Goal: Information Seeking & Learning: Learn about a topic

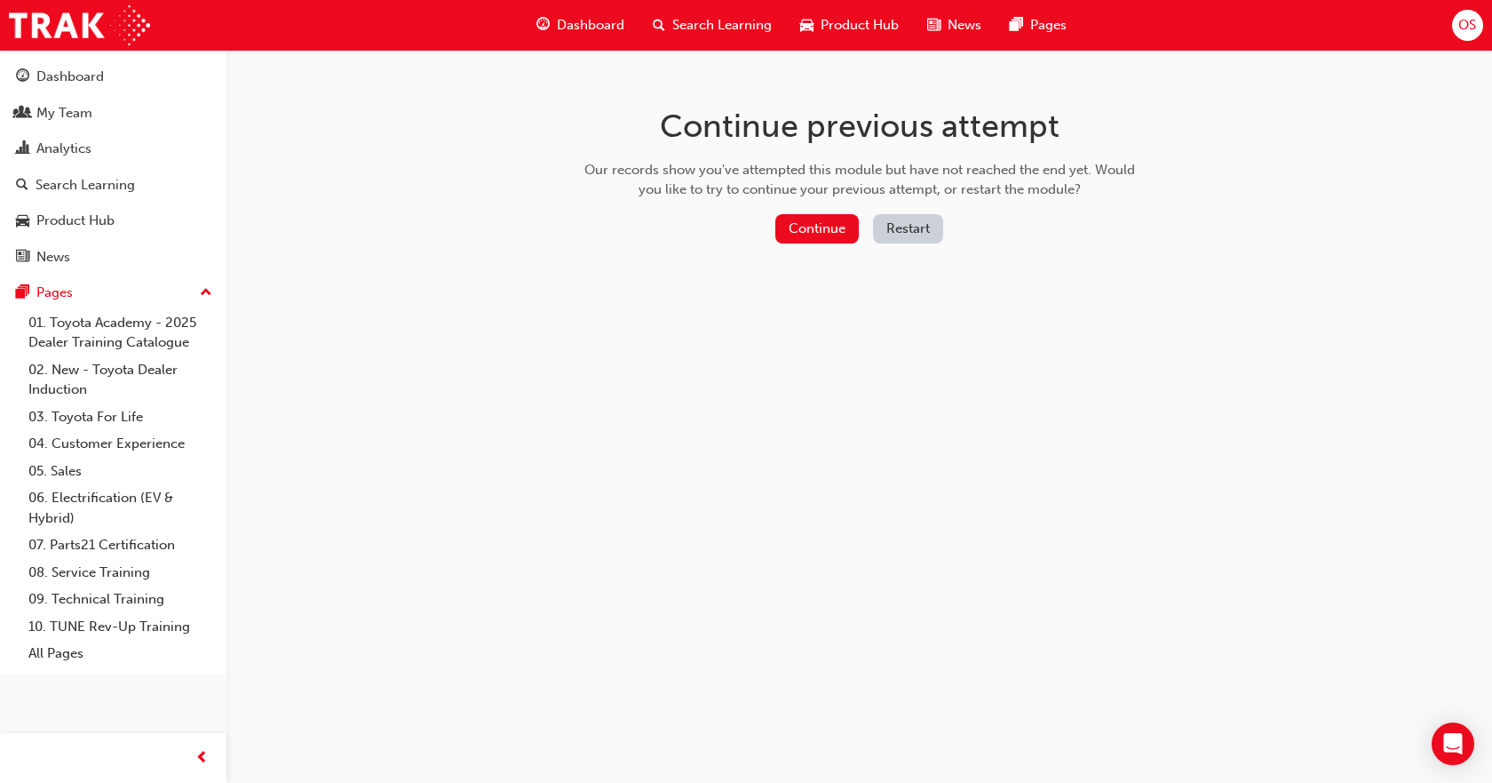
click at [828, 208] on div "Continue previous attempt Our records show you've attempted this module but hav…" at bounding box center [859, 179] width 577 height 258
drag, startPoint x: 842, startPoint y: 256, endPoint x: 833, endPoint y: 227, distance: 29.8
click at [842, 257] on div "Continue previous attempt Our records show you've attempted this module but hav…" at bounding box center [859, 179] width 577 height 258
click at [833, 227] on button "Continue" at bounding box center [817, 228] width 84 height 29
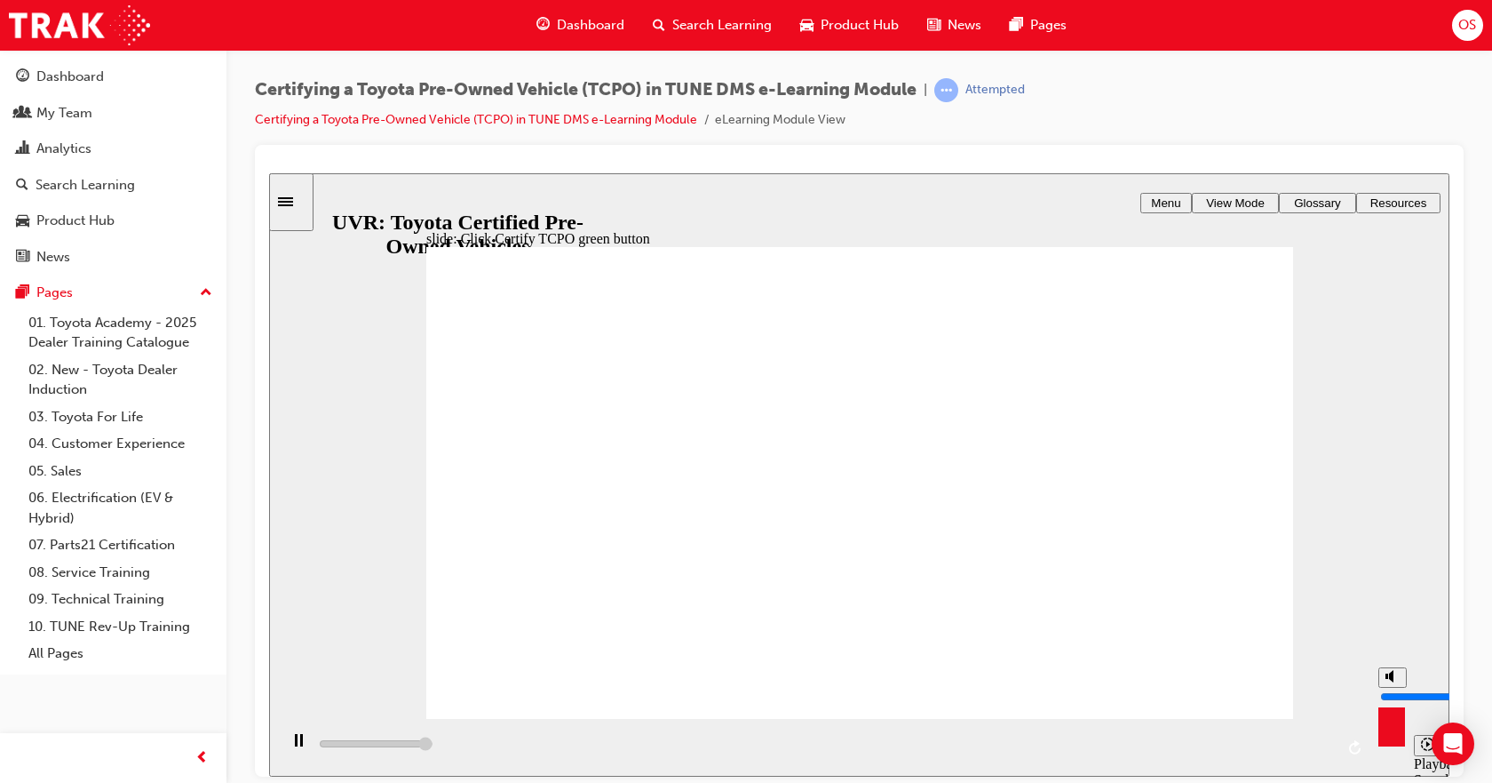
type input "6800"
type input "7"
type input "6800"
type input "6"
type input "6800"
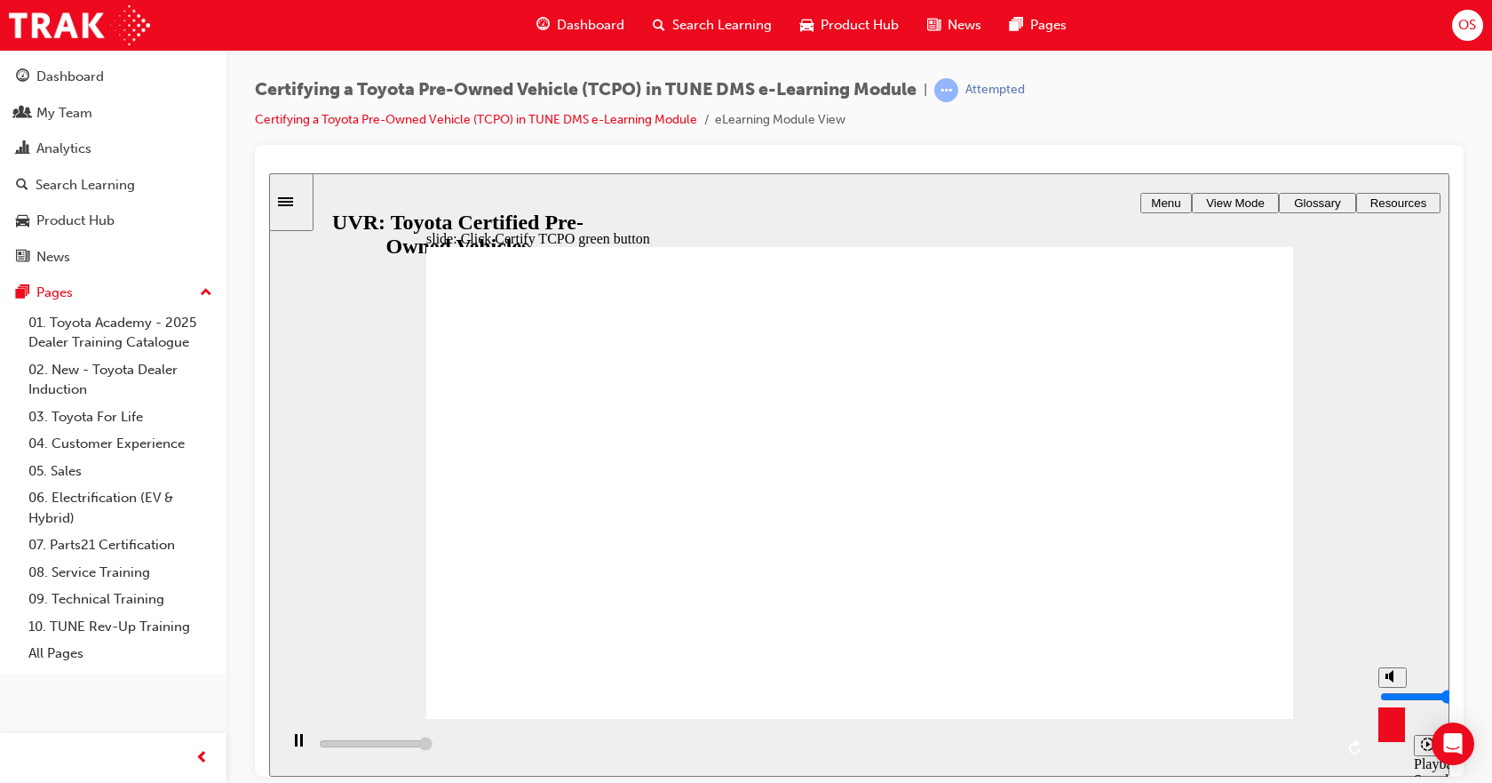
type input "5"
type input "6800"
type input "3"
type input "200"
type input "2"
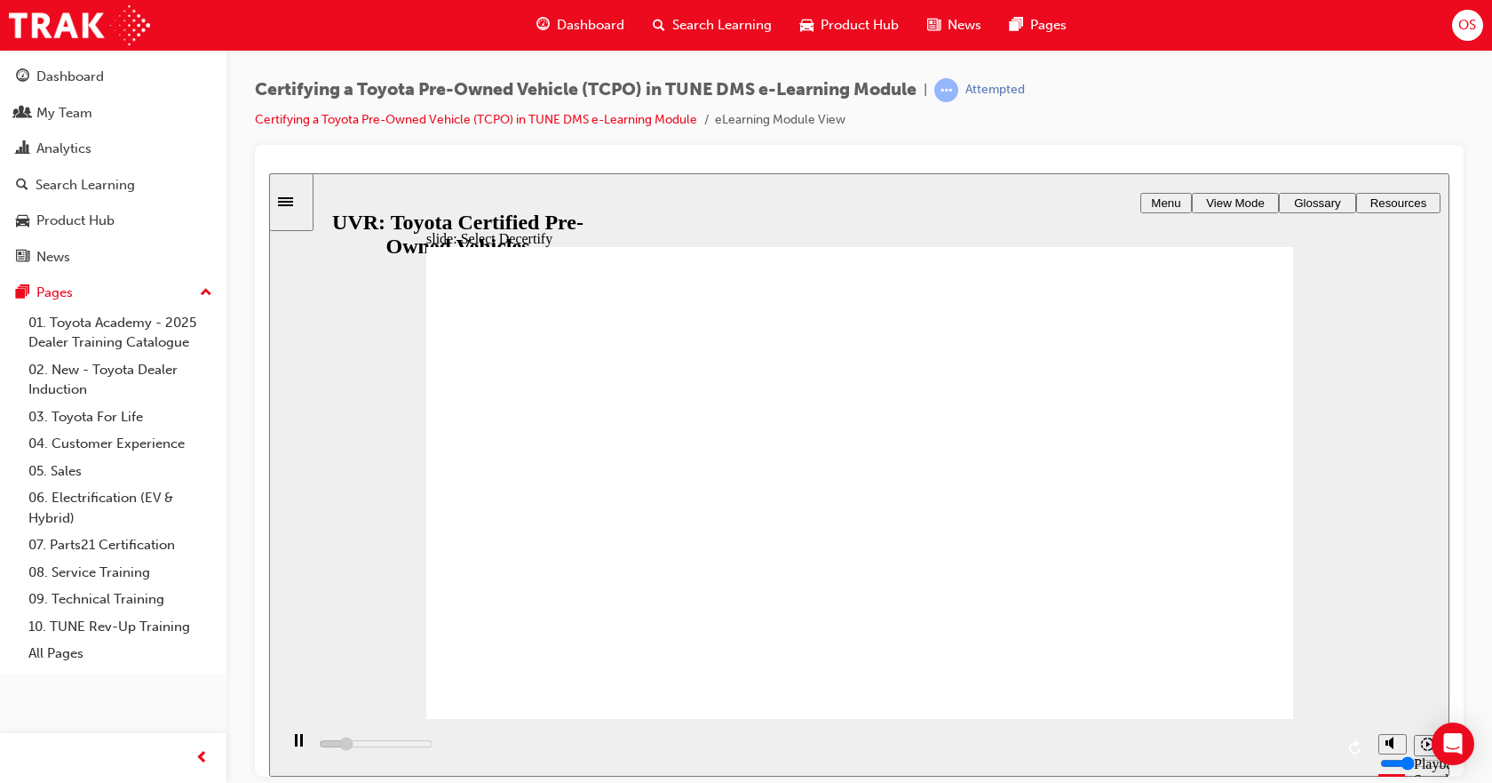
type input "800"
drag, startPoint x: 1391, startPoint y: 678, endPoint x: 1398, endPoint y: 704, distance: 27.6
type input "2"
click at [1398, 755] on input "volume" at bounding box center [1437, 762] width 115 height 14
click at [1390, 681] on icon "volume" at bounding box center [1393, 675] width 14 height 12
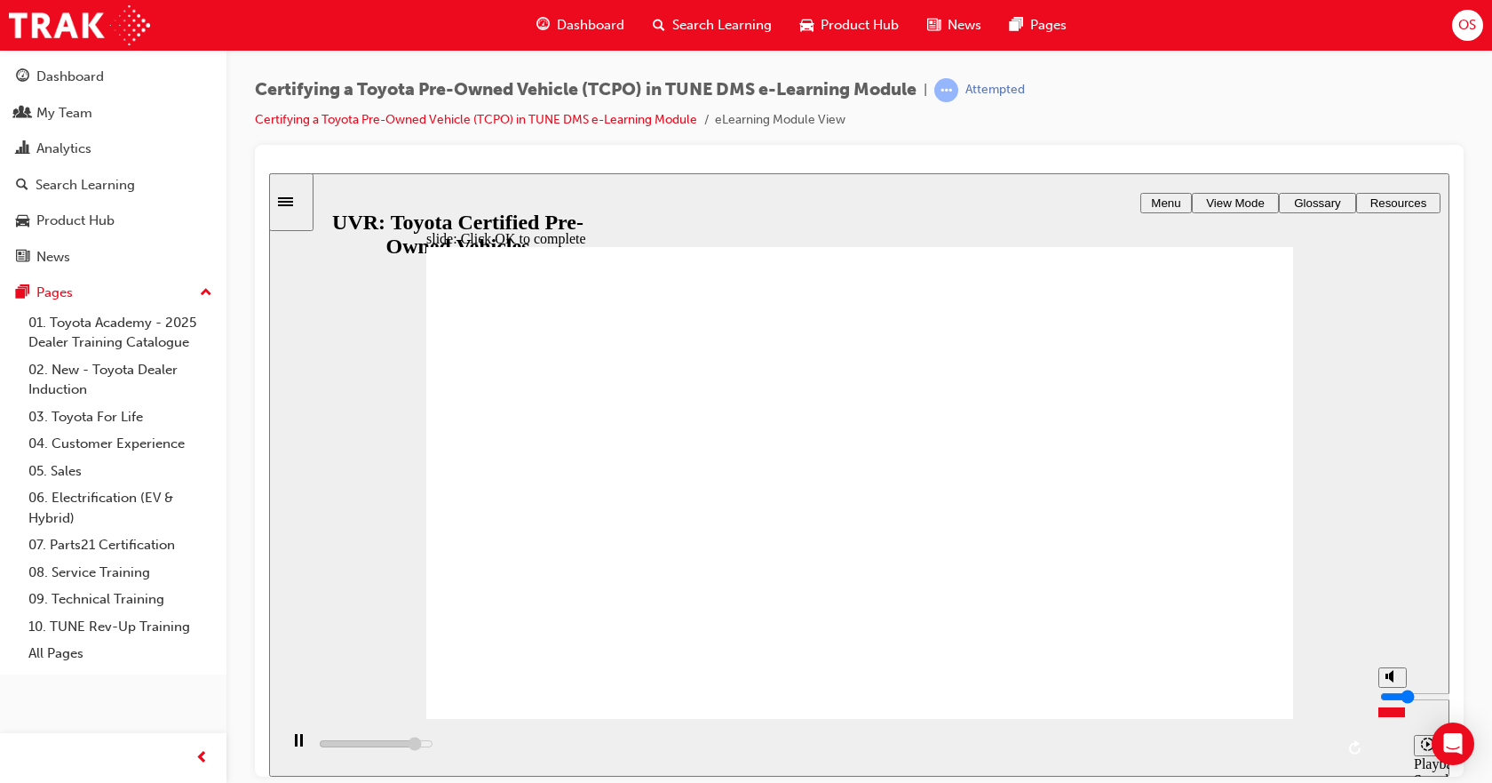
type input "4600"
type input "0"
type input "5800"
